Goal: Transaction & Acquisition: Purchase product/service

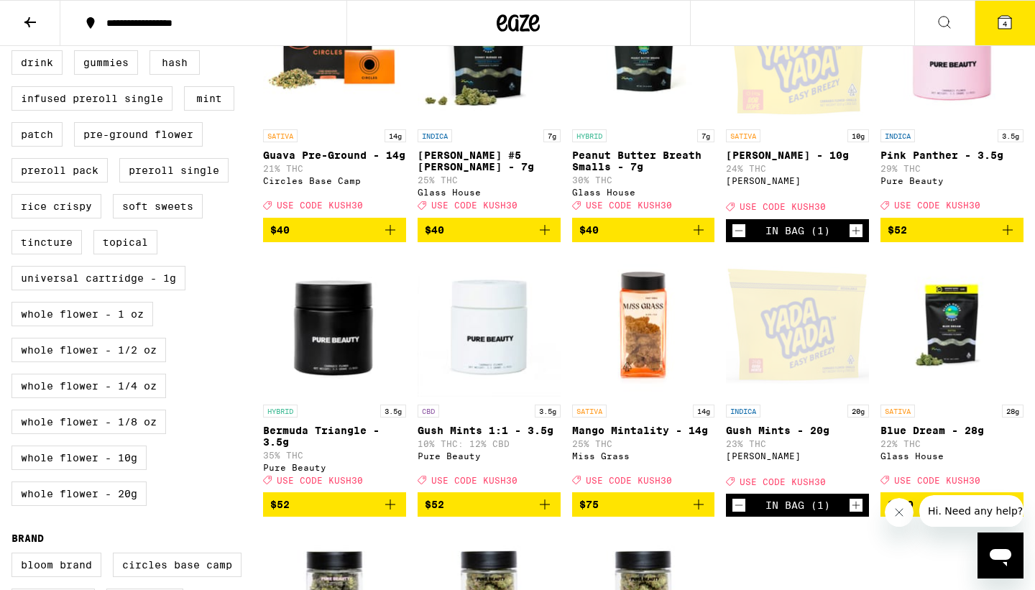
click at [995, 18] on button "4" at bounding box center [1005, 23] width 60 height 45
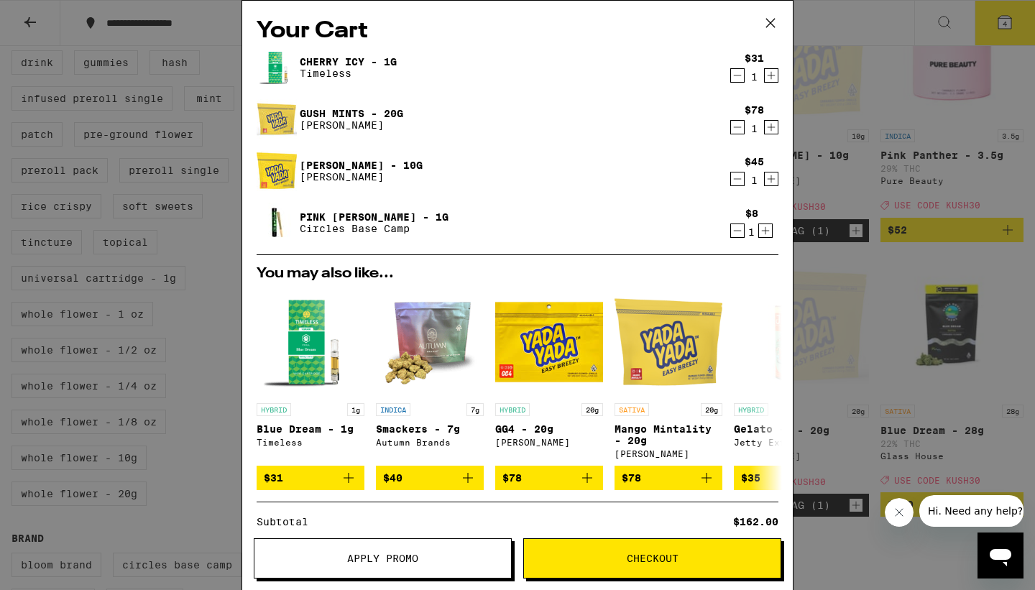
click at [737, 180] on icon "Decrement" at bounding box center [737, 178] width 13 height 17
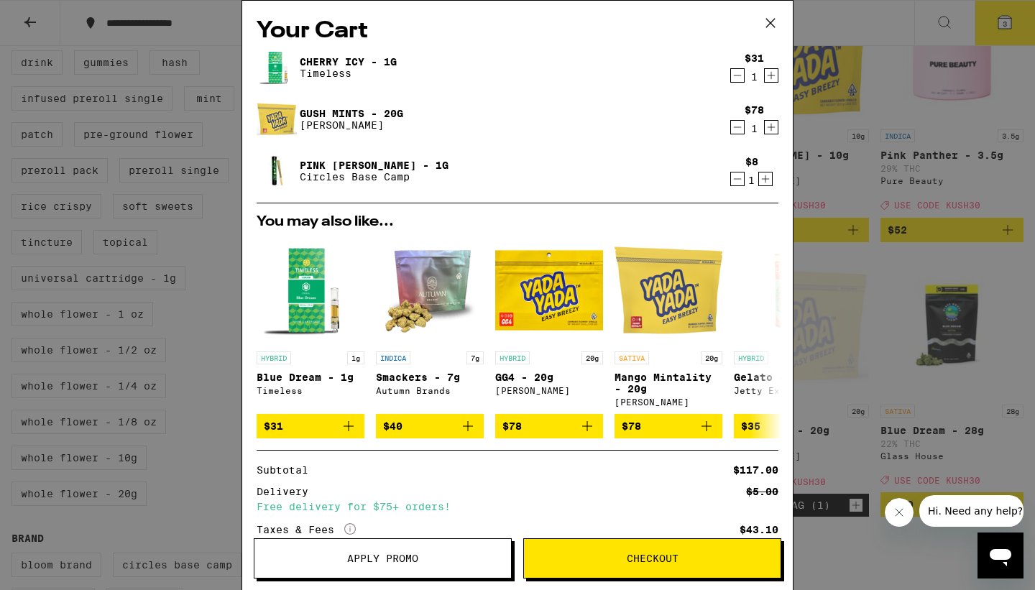
scroll to position [155, 0]
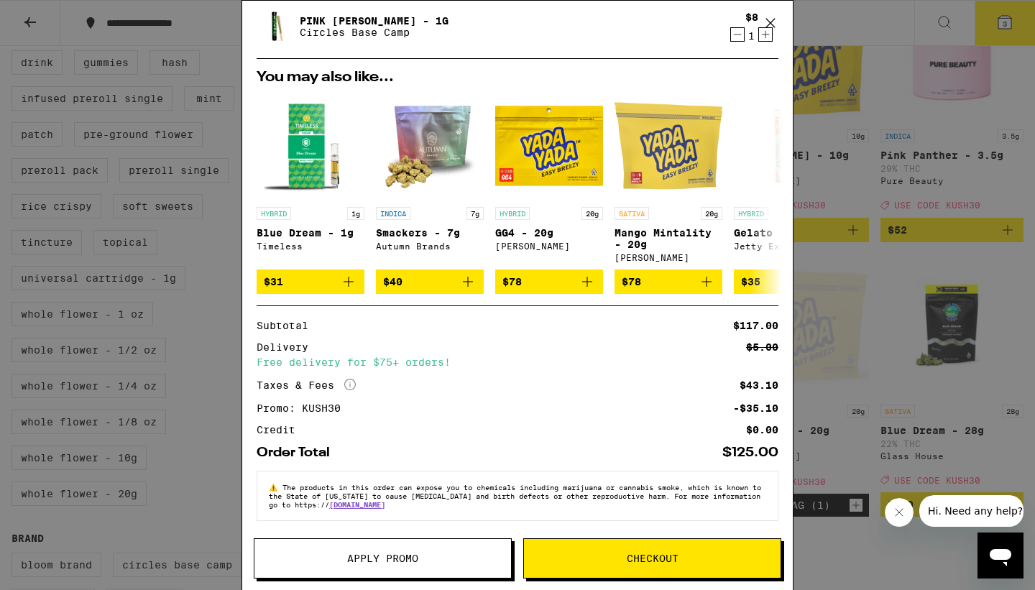
click at [650, 554] on span "Checkout" at bounding box center [653, 558] width 52 height 10
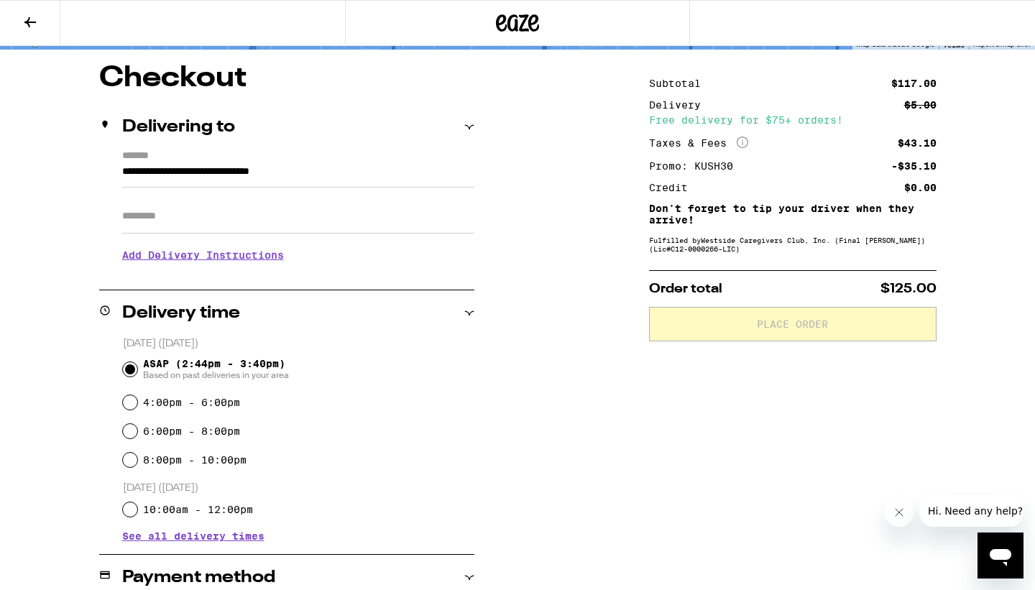
scroll to position [109, 0]
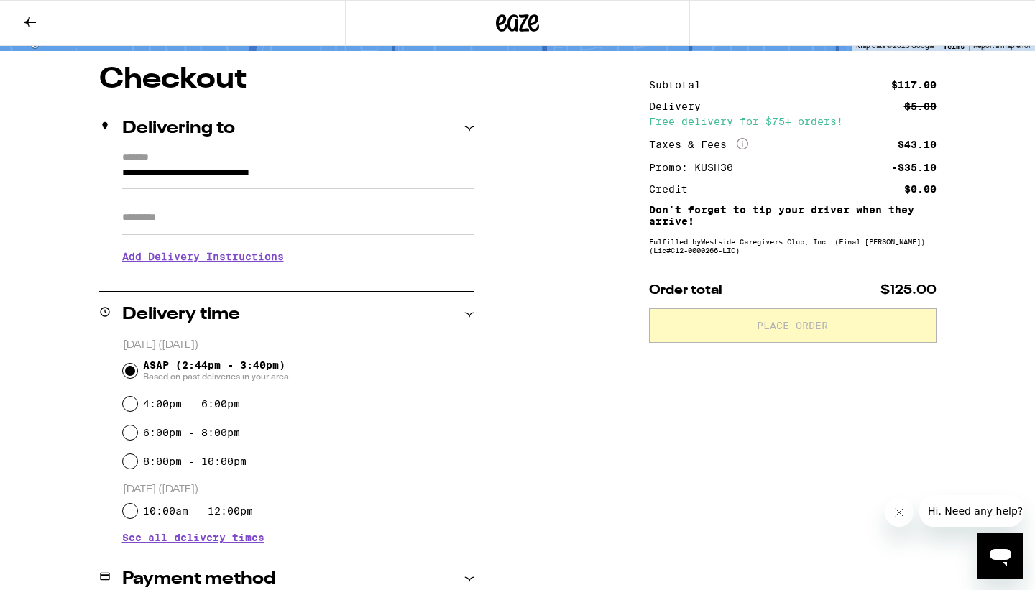
click at [266, 262] on h3 "Add Delivery Instructions" at bounding box center [298, 256] width 352 height 33
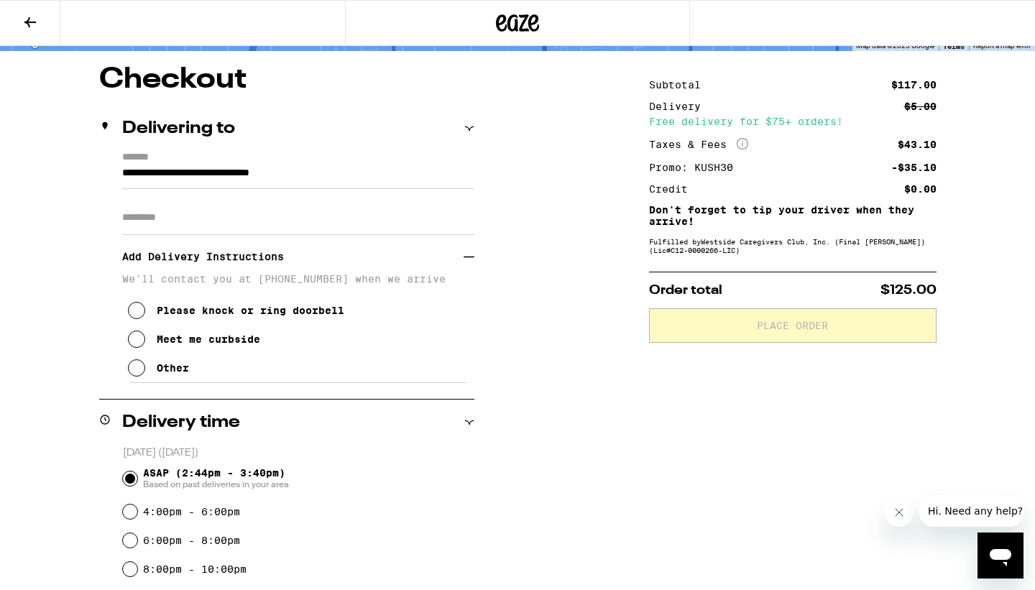
click at [139, 367] on icon at bounding box center [136, 367] width 17 height 17
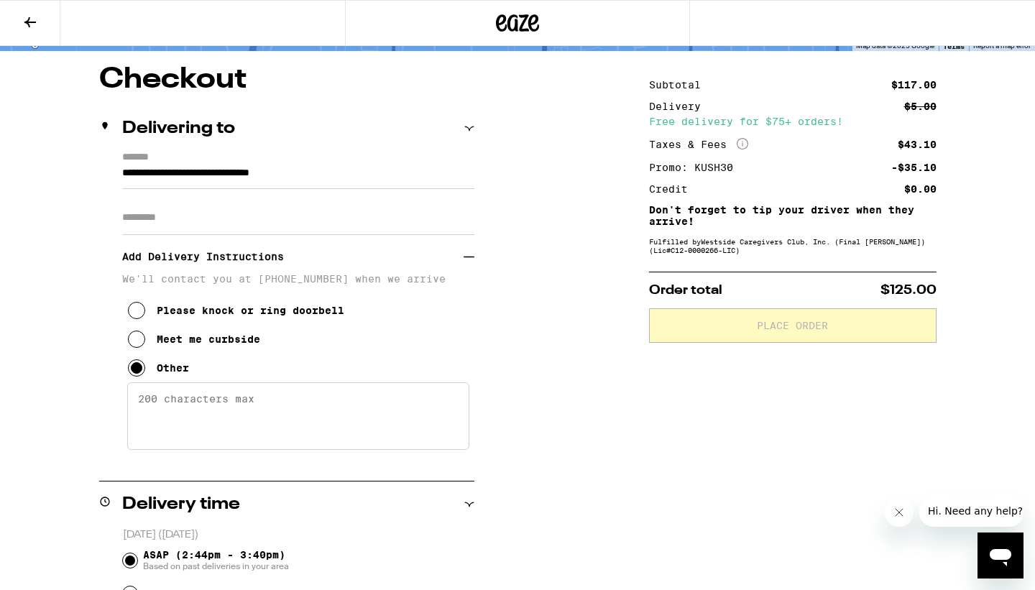
click at [219, 449] on textarea "Enter any other delivery instructions you want driver to know" at bounding box center [298, 416] width 342 height 68
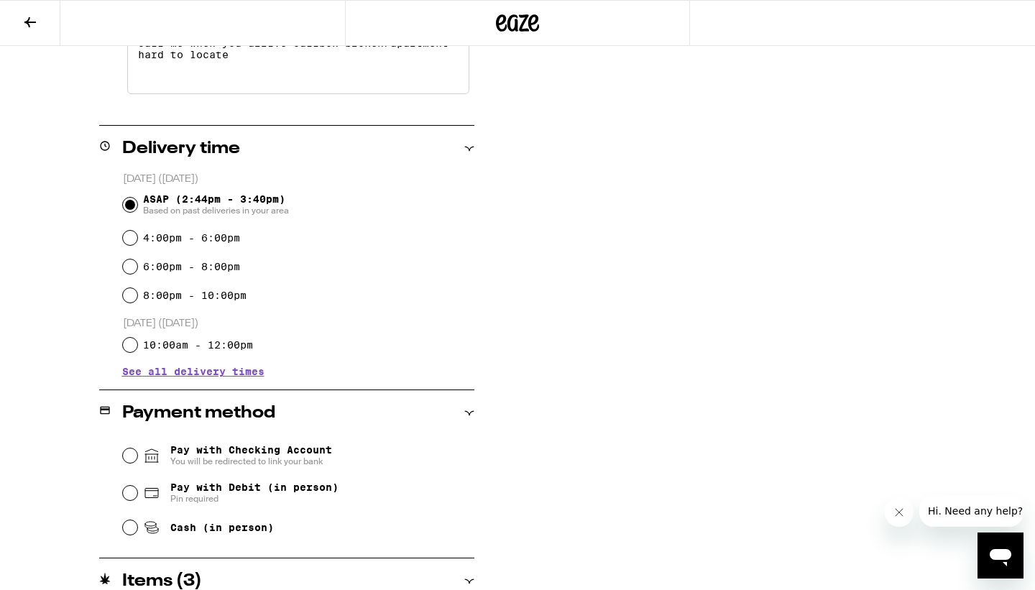
scroll to position [495, 0]
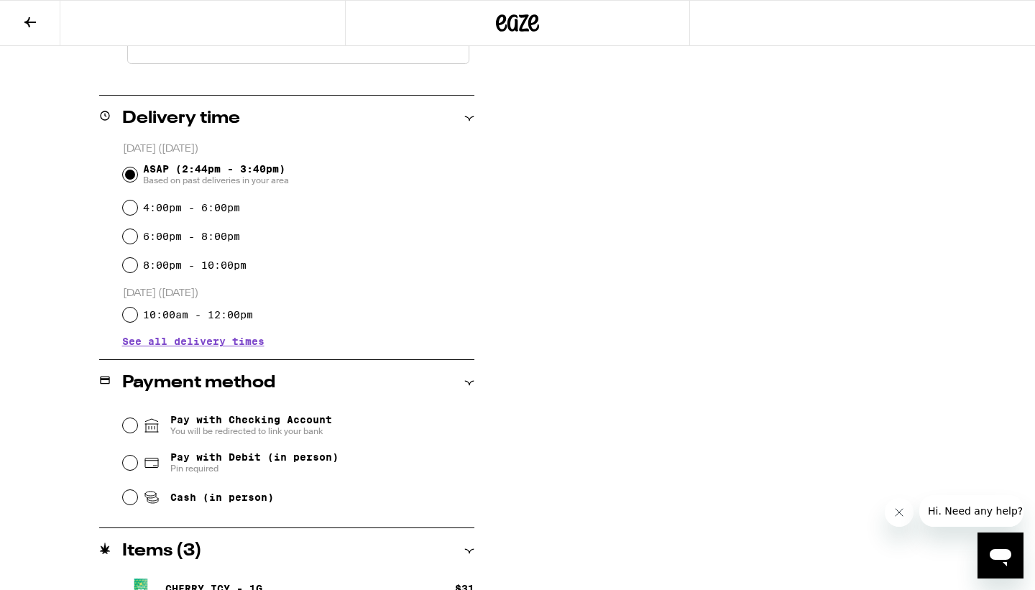
type textarea "call me when you arrive callbox broken/apartment hard to locate"
click at [128, 463] on input "Pay with Debit (in person) Pin required" at bounding box center [130, 463] width 14 height 14
radio input "true"
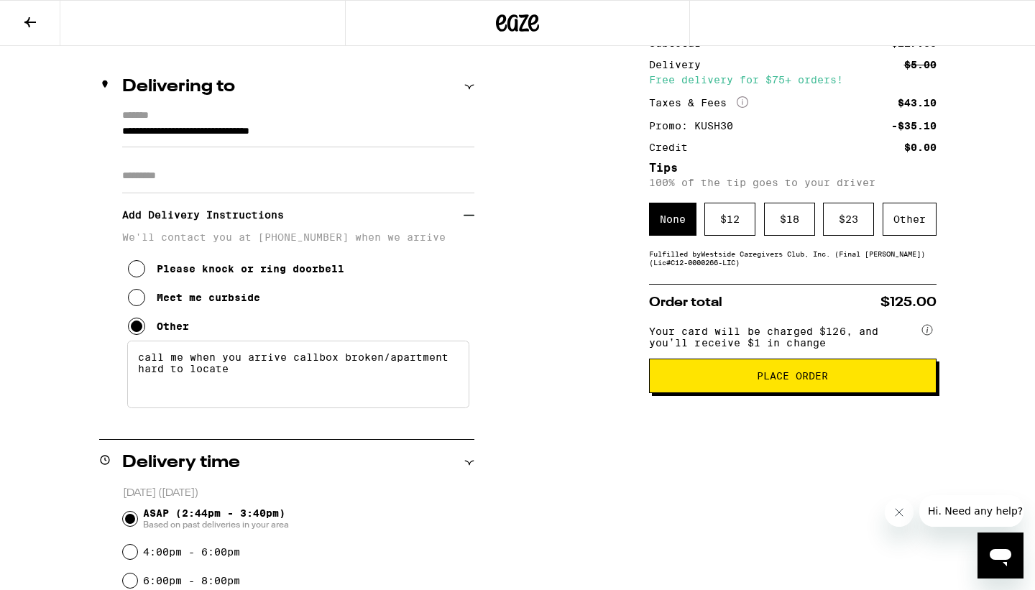
scroll to position [152, 0]
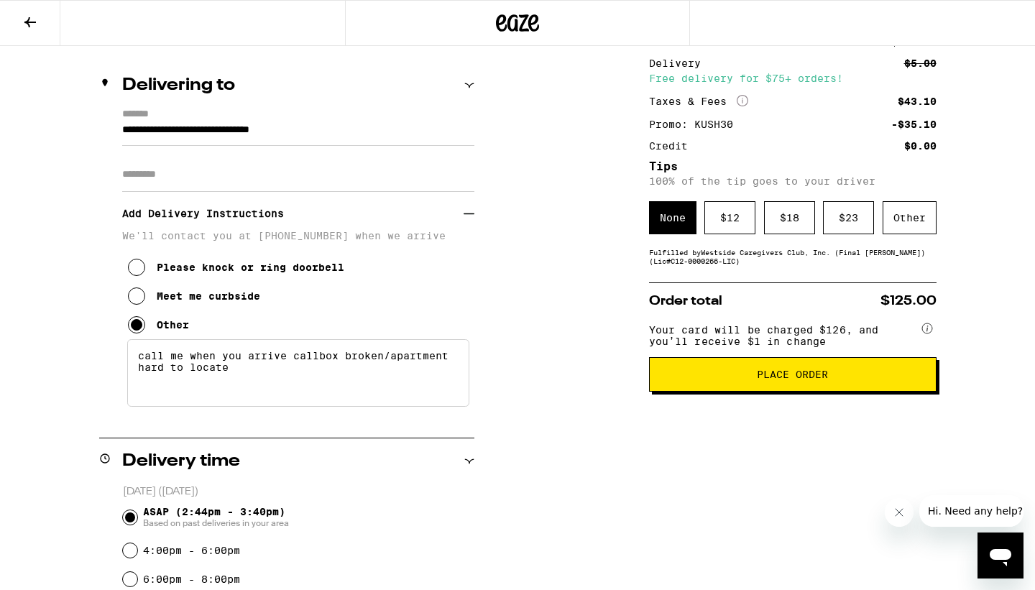
click at [347, 175] on input "Apt/Suite" at bounding box center [298, 174] width 352 height 35
type input "***"
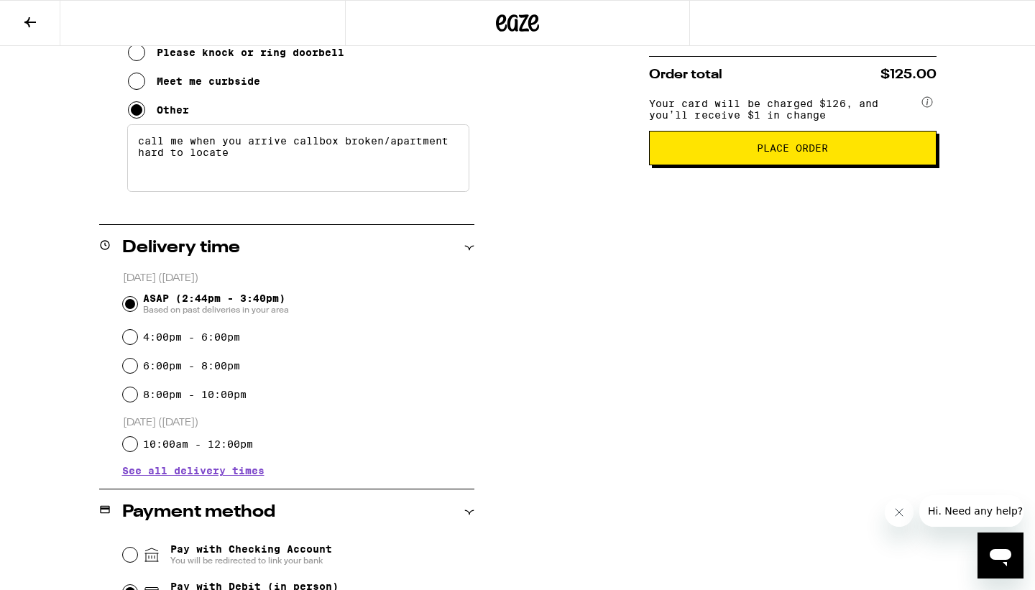
scroll to position [0, 0]
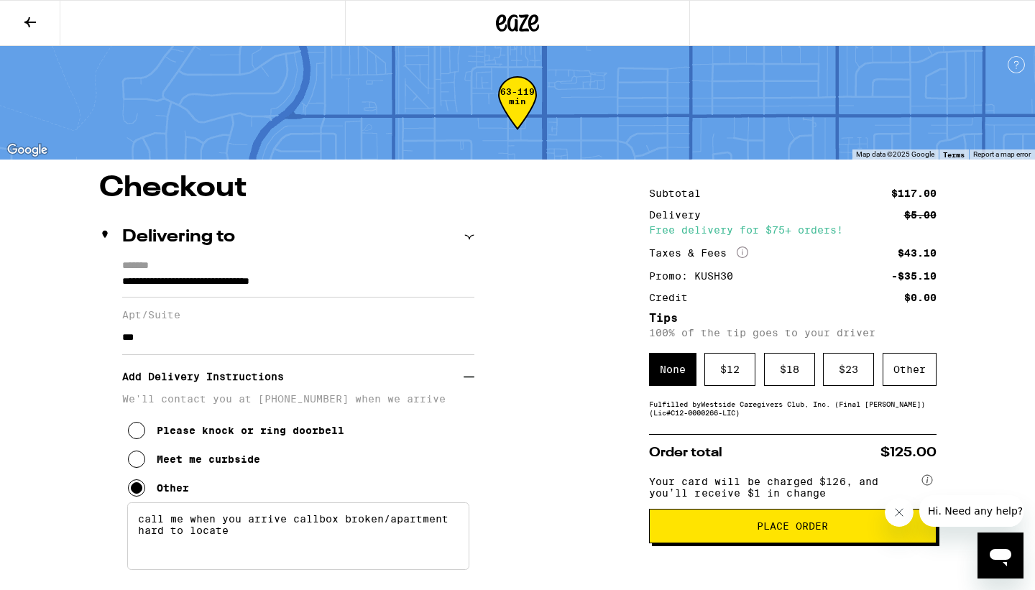
click at [735, 528] on span "Place Order" at bounding box center [792, 526] width 263 height 10
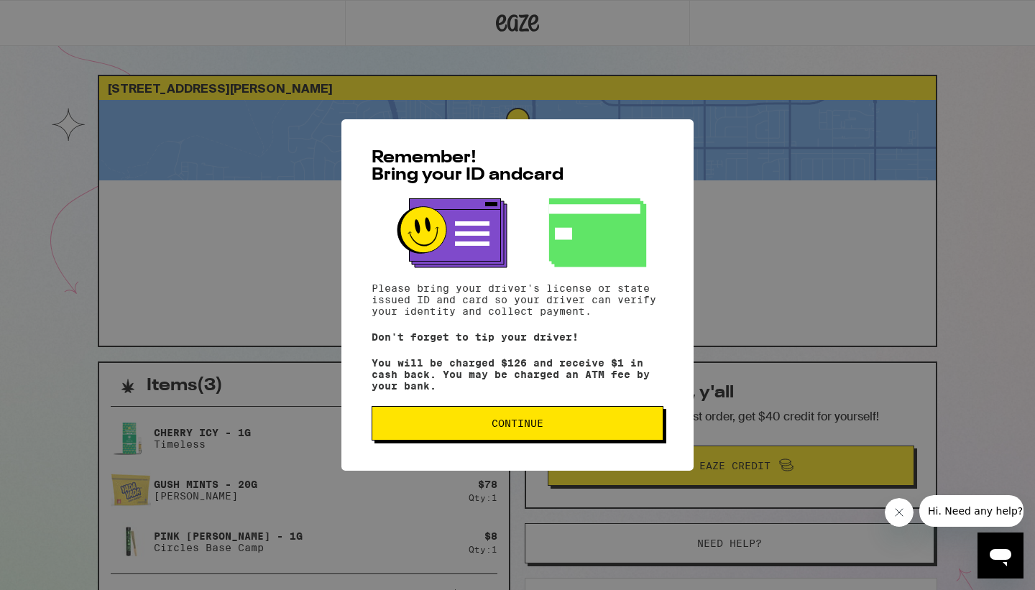
click at [569, 426] on span "Continue" at bounding box center [517, 423] width 267 height 10
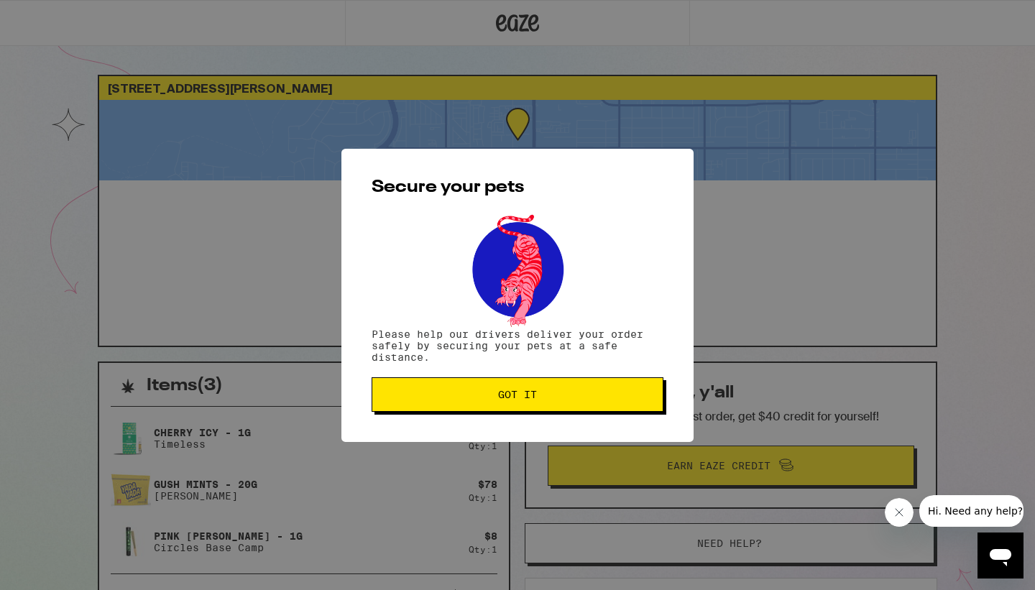
click at [531, 389] on button "Got it" at bounding box center [518, 394] width 292 height 35
